Goal: Transaction & Acquisition: Purchase product/service

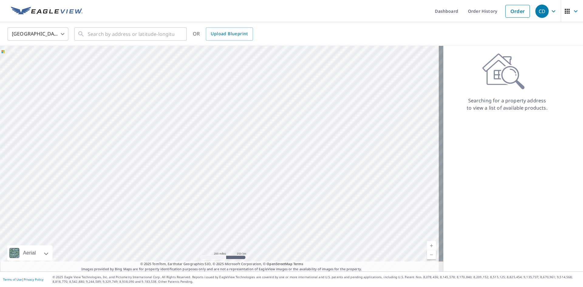
click at [52, 34] on body "CD CD Dashboard Order History Order CD United States US ​ ​ OR Upload Blueprint…" at bounding box center [291, 143] width 583 height 287
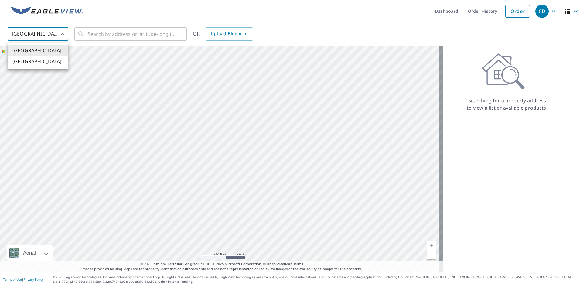
drag, startPoint x: 49, startPoint y: 60, endPoint x: 50, endPoint y: 57, distance: 3.2
click at [49, 59] on li "[GEOGRAPHIC_DATA]" at bounding box center [38, 61] width 61 height 11
type input "CA"
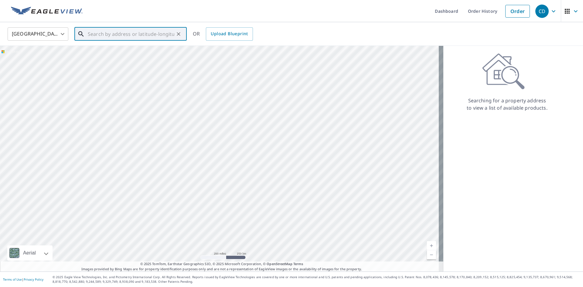
click at [103, 34] on input "text" at bounding box center [131, 34] width 87 height 17
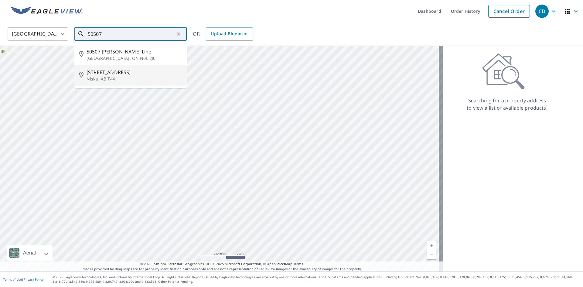
click at [108, 73] on span "[STREET_ADDRESS]" at bounding box center [134, 72] width 95 height 7
type input "[STREET_ADDRESS]"
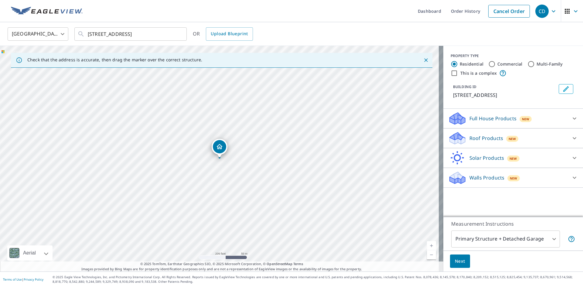
drag, startPoint x: 223, startPoint y: 147, endPoint x: 285, endPoint y: 118, distance: 67.9
drag, startPoint x: 219, startPoint y: 150, endPoint x: 259, endPoint y: 152, distance: 40.4
drag, startPoint x: 291, startPoint y: 169, endPoint x: 232, endPoint y: 164, distance: 59.4
click at [237, 171] on div "[GEOGRAPHIC_DATA]" at bounding box center [221, 159] width 443 height 226
drag, startPoint x: 232, startPoint y: 164, endPoint x: 230, endPoint y: 158, distance: 6.4
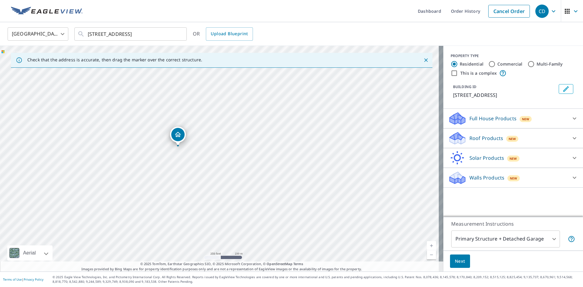
click at [230, 158] on div "[GEOGRAPHIC_DATA]" at bounding box center [221, 159] width 443 height 226
drag, startPoint x: 179, startPoint y: 133, endPoint x: 323, endPoint y: 144, distance: 144.9
drag, startPoint x: 231, startPoint y: 145, endPoint x: 192, endPoint y: 193, distance: 62.0
drag, startPoint x: 213, startPoint y: 162, endPoint x: 208, endPoint y: 169, distance: 8.0
click at [208, 169] on div "30 [GEOGRAPHIC_DATA]" at bounding box center [221, 159] width 443 height 226
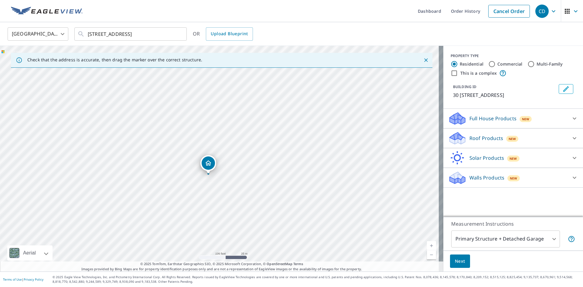
drag, startPoint x: 209, startPoint y: 162, endPoint x: 208, endPoint y: 167, distance: 5.1
drag, startPoint x: 171, startPoint y: 168, endPoint x: 186, endPoint y: 182, distance: 21.1
click at [187, 184] on div "30 [GEOGRAPHIC_DATA]" at bounding box center [221, 159] width 443 height 226
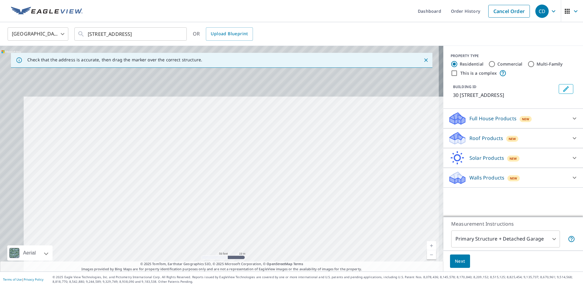
click at [172, 148] on div "30 [GEOGRAPHIC_DATA]" at bounding box center [221, 159] width 443 height 226
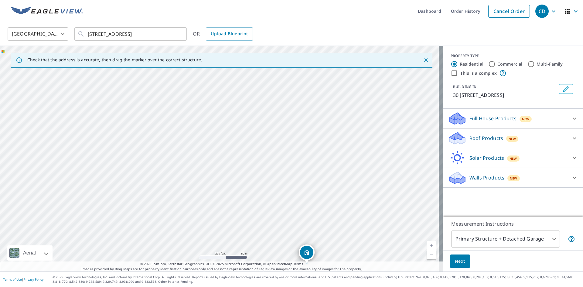
drag, startPoint x: 242, startPoint y: 204, endPoint x: 176, endPoint y: 134, distance: 95.8
click at [178, 136] on div "30 [GEOGRAPHIC_DATA]" at bounding box center [221, 159] width 443 height 226
click at [234, 194] on div "30 [GEOGRAPHIC_DATA]" at bounding box center [221, 159] width 443 height 226
click at [448, 142] on icon at bounding box center [457, 138] width 18 height 14
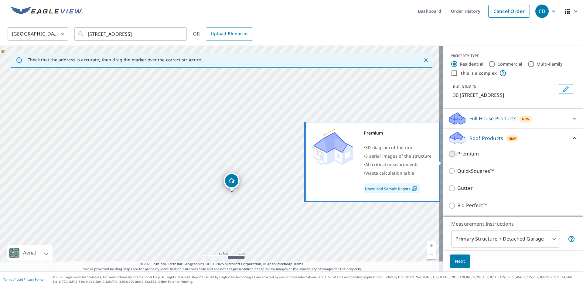
click at [448, 158] on input "Premium" at bounding box center [452, 153] width 9 height 7
checkbox input "true"
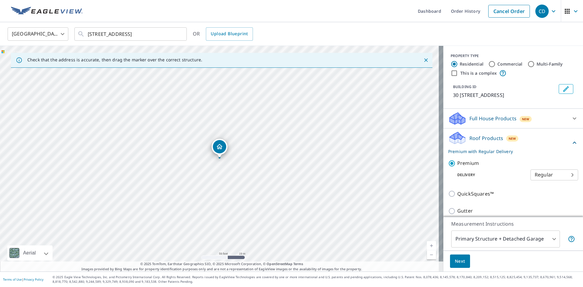
click at [503, 240] on body "CD CD Dashboard Order History Cancel Order CD Canada CA ​ [STREET_ADDRESS] ​ OR…" at bounding box center [291, 143] width 583 height 287
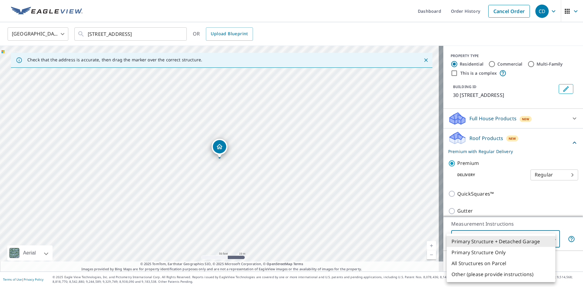
click at [468, 254] on li "Primary Structure Only" at bounding box center [501, 252] width 109 height 11
type input "2"
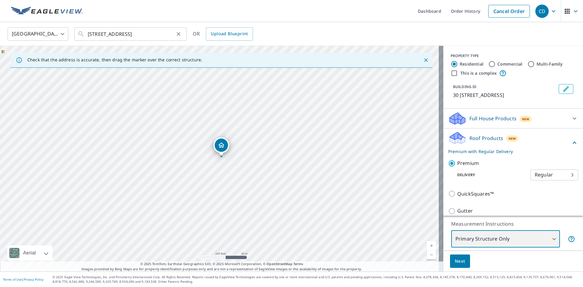
click at [179, 35] on icon "Clear" at bounding box center [179, 34] width 6 height 6
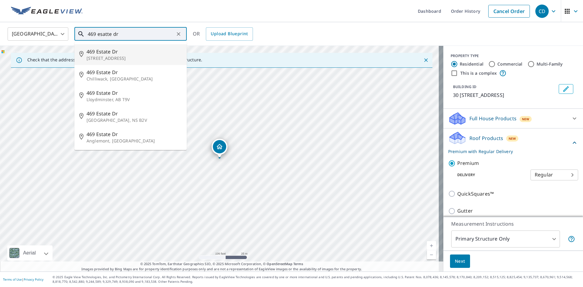
click at [107, 56] on p "[STREET_ADDRESS]" at bounding box center [134, 58] width 95 height 6
type input "[STREET_ADDRESS][PERSON_NAME]"
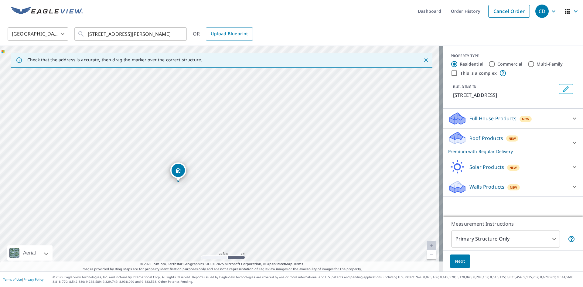
drag, startPoint x: 185, startPoint y: 147, endPoint x: 179, endPoint y: 176, distance: 29.4
click at [461, 144] on icon at bounding box center [463, 140] width 4 height 7
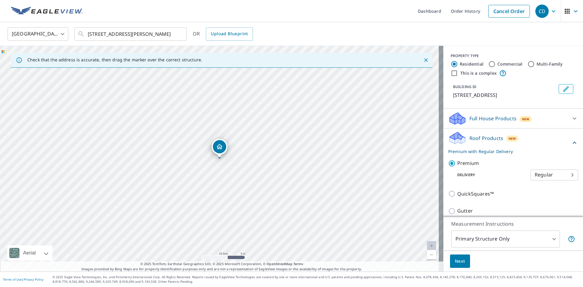
click at [455, 258] on span "Next" at bounding box center [460, 261] width 10 height 8
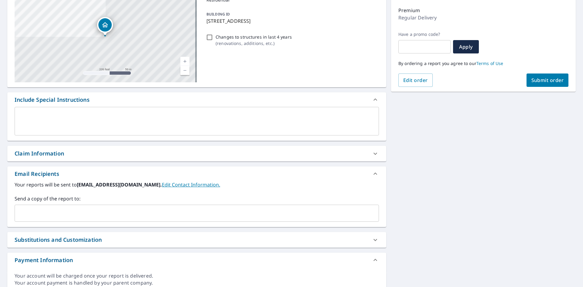
scroll to position [76, 0]
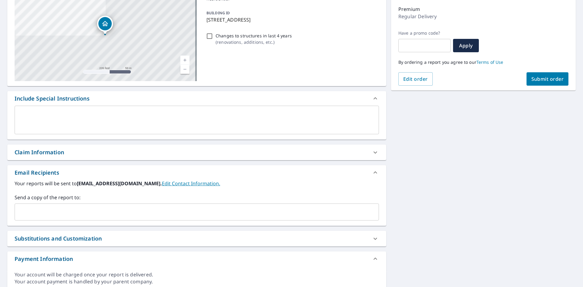
click at [72, 153] on div "Claim Information" at bounding box center [191, 152] width 353 height 8
checkbox input "true"
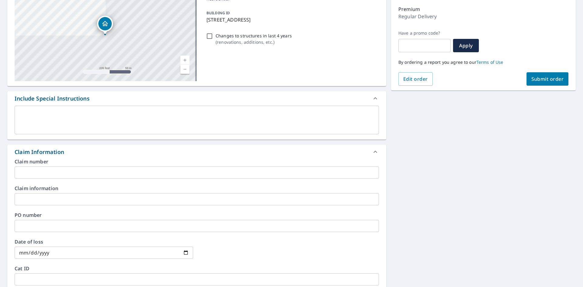
click at [64, 169] on input "text" at bounding box center [197, 172] width 364 height 12
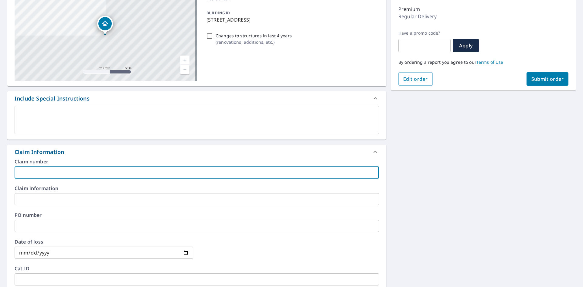
type input "M"
checkbox input "true"
type input "Ma"
checkbox input "true"
type input "Mar"
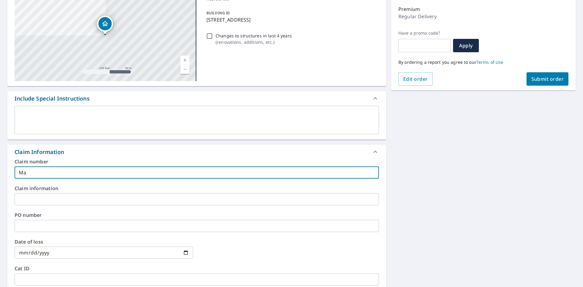
checkbox input "true"
type input "Mark"
checkbox input "true"
type input "Mark"
checkbox input "true"
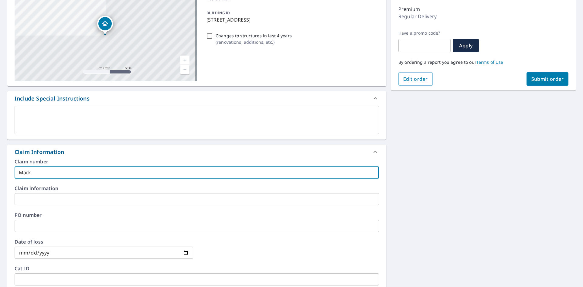
type input "[PERSON_NAME]"
checkbox input "true"
type input "[PERSON_NAME]"
checkbox input "true"
type input "[PERSON_NAME]"
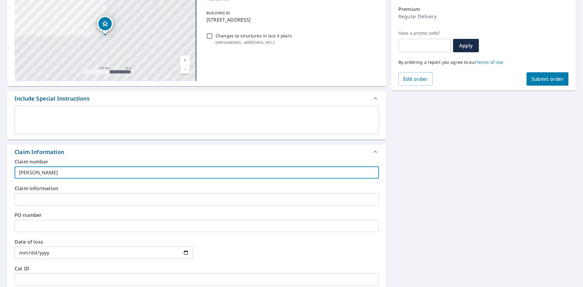
checkbox input "true"
type input "[PERSON_NAME]"
checkbox input "true"
type input "[PERSON_NAME]"
checkbox input "true"
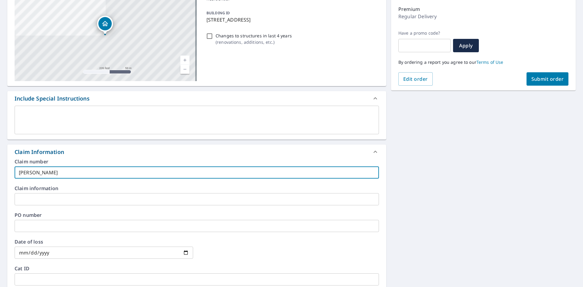
type input "[PERSON_NAME]"
checkbox input "true"
type input "[PERSON_NAME]"
checkbox input "true"
type input "[PERSON_NAME]"
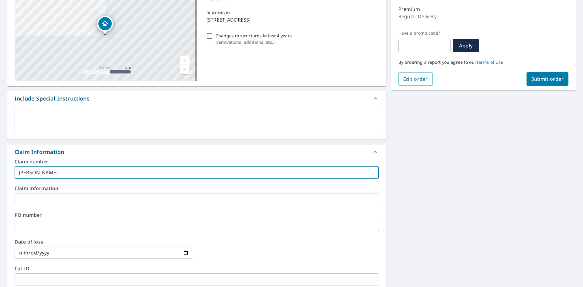
checkbox input "true"
type input "[PERSON_NAME]"
checkbox input "true"
type input "[PERSON_NAME]"
checkbox input "true"
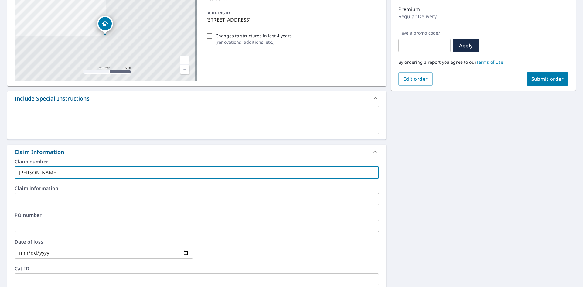
type input "[PERSON_NAME]"
checkbox input "true"
type input "[PERSON_NAME]"
checkbox input "true"
type input "[PERSON_NAME]"
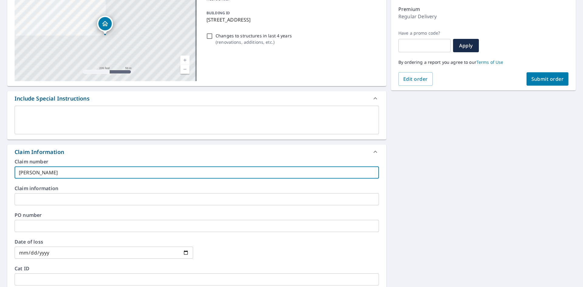
checkbox input "true"
type input "[PERSON_NAME] j"
checkbox input "true"
type input "[PERSON_NAME] ji"
checkbox input "true"
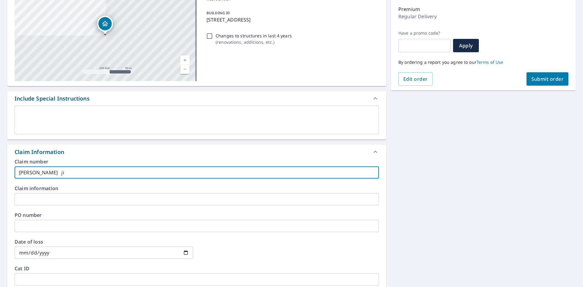
type input "[PERSON_NAME] jif"
checkbox input "true"
type input "[PERSON_NAME] jiff"
checkbox input "true"
type input "[PERSON_NAME] jiffy"
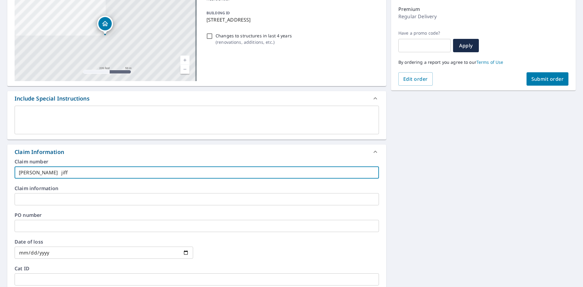
checkbox input "true"
type input "[PERSON_NAME] jiffyl"
checkbox input "true"
type input "[PERSON_NAME] jiffylu"
checkbox input "true"
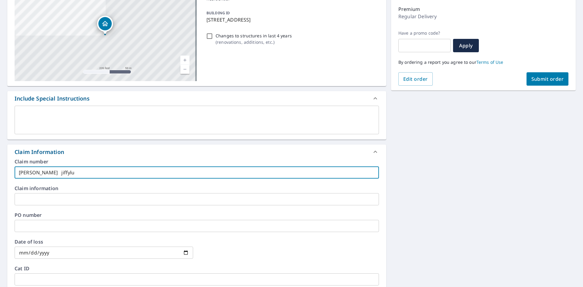
type input "[PERSON_NAME] jiffylub"
checkbox input "true"
type input "[PERSON_NAME] jiffylube"
checkbox input "true"
type input "[PERSON_NAME] jiffylube3"
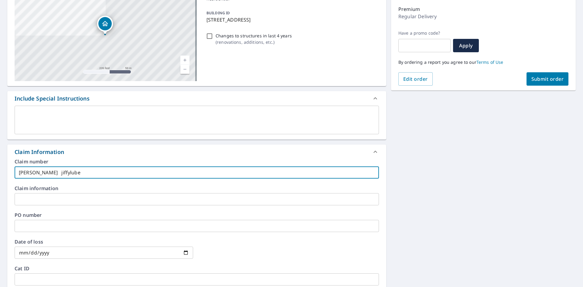
checkbox input "true"
type input "[PERSON_NAME] jiffylube36"
checkbox input "true"
type input "[PERSON_NAME] jiffylube36@"
checkbox input "true"
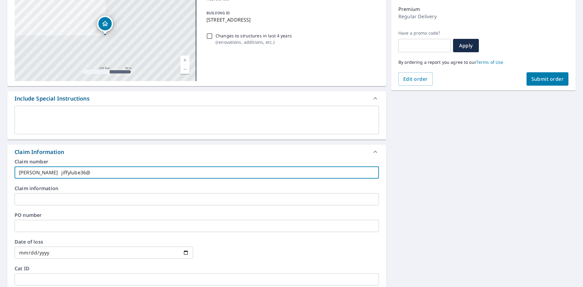
type input "[PERSON_NAME] jiffylube36@g"
checkbox input "true"
type input "[PERSON_NAME] jiffylube36@gm"
checkbox input "true"
type input "[PERSON_NAME] jiffylube36@gma"
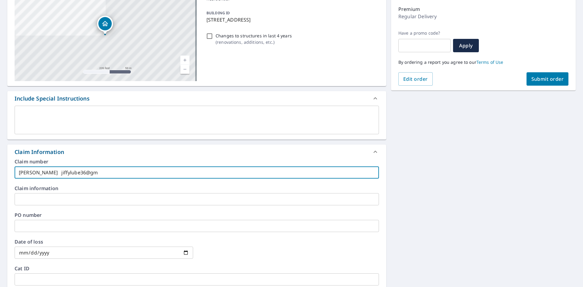
checkbox input "true"
type input "[PERSON_NAME] jiffylube36@gmai"
checkbox input "true"
type input "[PERSON_NAME] [EMAIL_ADDRESS]"
checkbox input "true"
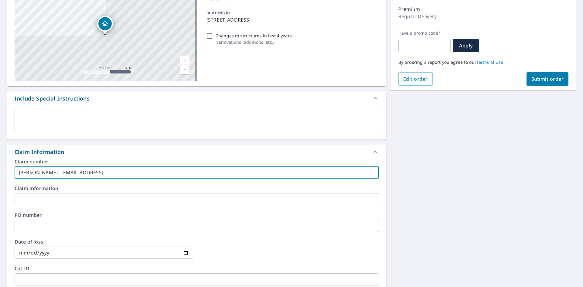
type input "[PERSON_NAME] [EMAIL_ADDRESS]."
checkbox input "true"
type input "[PERSON_NAME] jiffylube36@gmail.c"
checkbox input "true"
type input "[PERSON_NAME] [EMAIL_ADDRESS][DOMAIN_NAME]"
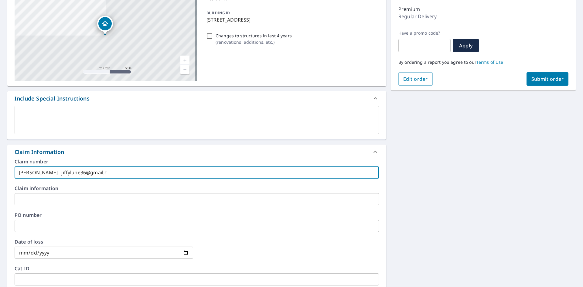
checkbox input "true"
type input "[PERSON_NAME] [EMAIL_ADDRESS][DOMAIN_NAME]"
checkbox input "true"
type input "[PERSON_NAME] [EMAIL_ADDRESS][DOMAIN_NAME]"
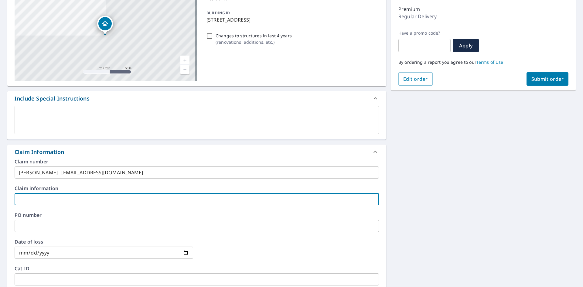
type input "7"
checkbox input "true"
type input "78"
checkbox input "true"
type input "780"
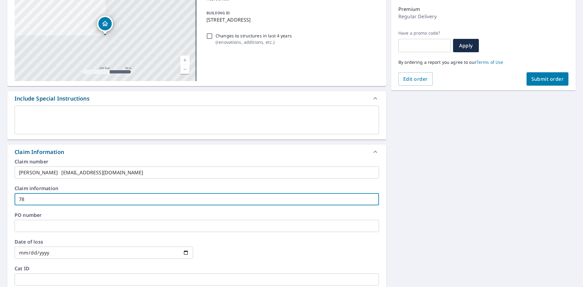
checkbox input "true"
type input "780-"
checkbox input "true"
type input "780-3"
checkbox input "true"
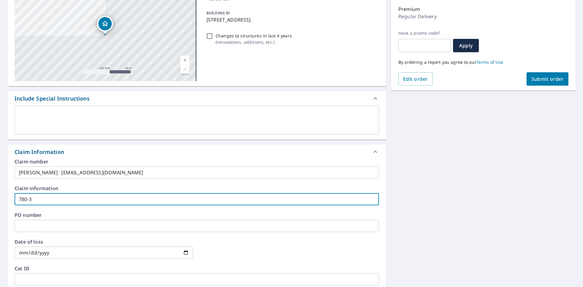
type input "780-31"
checkbox input "true"
type input "780-318"
checkbox input "true"
type input "780-318-"
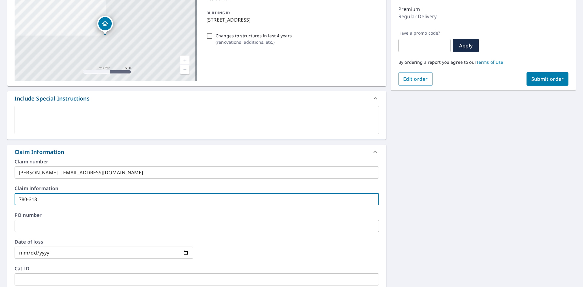
checkbox input "true"
type input "[PHONE_NUMBER]"
checkbox input "true"
type input "[PHONE_NUMBER]"
checkbox input "true"
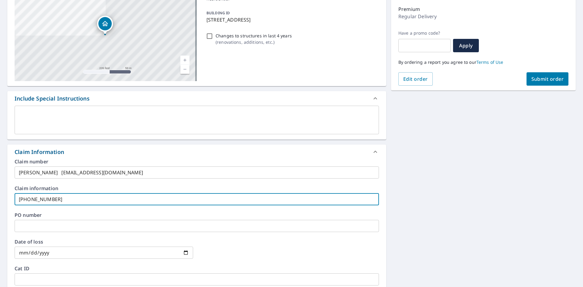
type input "[PHONE_NUMBER]"
checkbox input "true"
type input "[PHONE_NUMBER]"
checkbox input "true"
type input "[PHONE_NUMBER]"
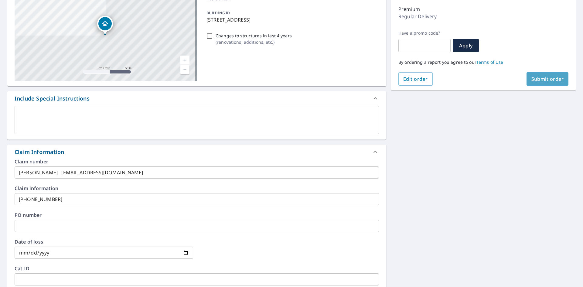
click at [527, 78] on button "Submit order" at bounding box center [548, 78] width 42 height 13
checkbox input "true"
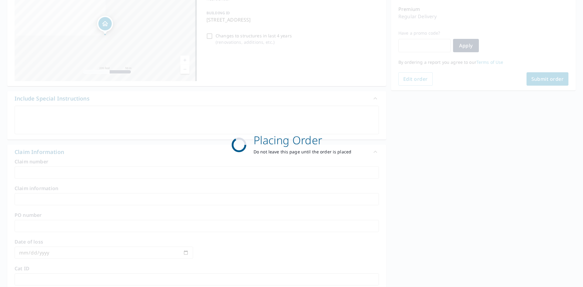
scroll to position [70, 0]
